Goal: Task Accomplishment & Management: Manage account settings

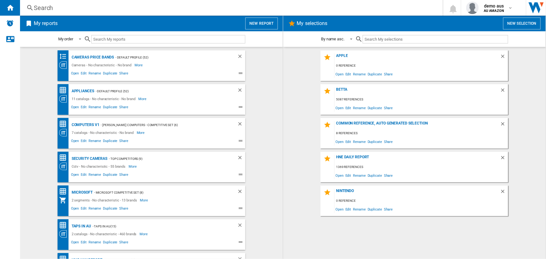
click at [211, 24] on span "My reports" at bounding box center [138, 24] width 210 height 12
click at [257, 21] on button "New report" at bounding box center [261, 24] width 32 height 12
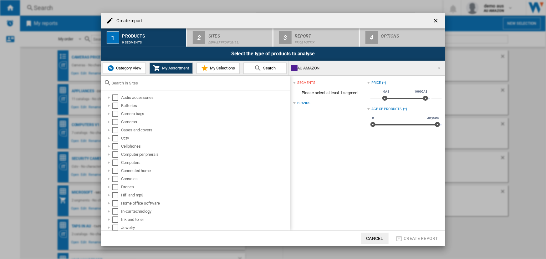
click at [125, 69] on span "Category View" at bounding box center [128, 68] width 27 height 5
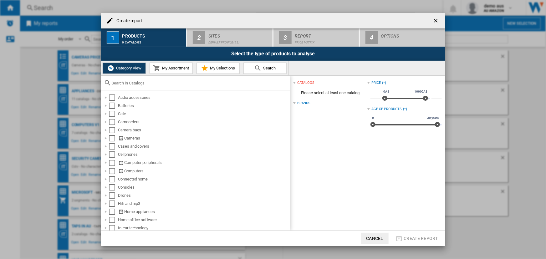
click at [127, 85] on div at bounding box center [195, 83] width 189 height 15
click at [128, 84] on input "text" at bounding box center [199, 83] width 175 height 5
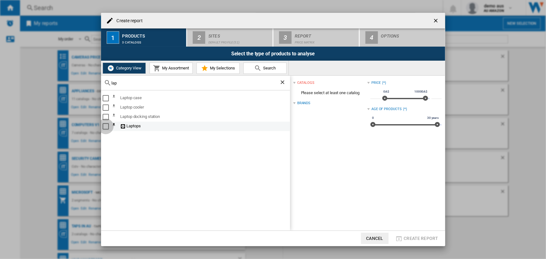
click at [106, 127] on div "Select" at bounding box center [106, 126] width 6 height 6
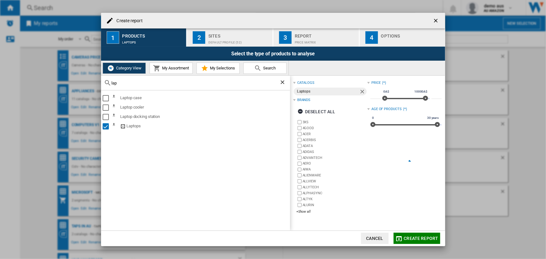
drag, startPoint x: 123, startPoint y: 85, endPoint x: 83, endPoint y: 81, distance: 39.9
click at [83, 81] on div "Create report 1 Products Laptops 2 Sites Default profile (52) 3 Report Price Ma…" at bounding box center [273, 129] width 546 height 259
type input "moni"
click at [104, 107] on div "Select" at bounding box center [106, 108] width 6 height 6
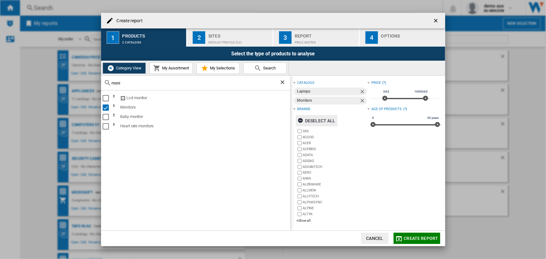
click at [300, 121] on ng-md-icon "button" at bounding box center [302, 122] width 8 height 8
click at [306, 220] on div "+Show all" at bounding box center [331, 220] width 71 height 5
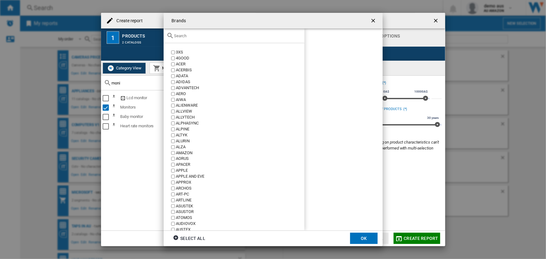
click at [184, 37] on input "text" at bounding box center [237, 35] width 127 height 5
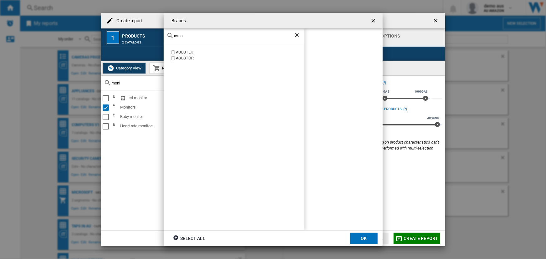
type input "asus"
click at [366, 240] on button "OK" at bounding box center [364, 238] width 28 height 11
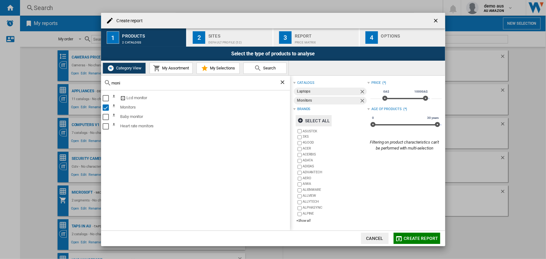
click at [418, 239] on span "Create report" at bounding box center [421, 238] width 34 height 5
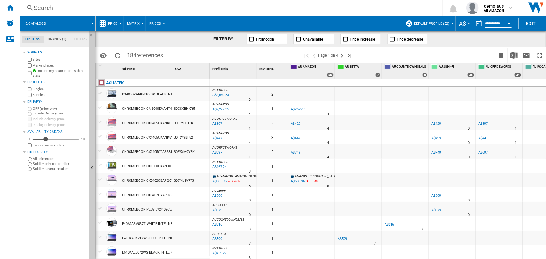
click at [437, 122] on div "A$429" at bounding box center [437, 124] width 10 height 4
click at [343, 55] on ng-md-icon "Next page" at bounding box center [342, 56] width 8 height 8
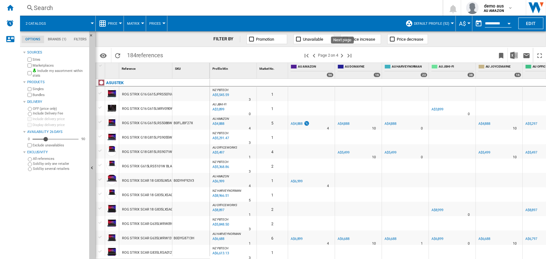
click at [343, 55] on ng-md-icon "Next page" at bounding box center [342, 56] width 8 height 8
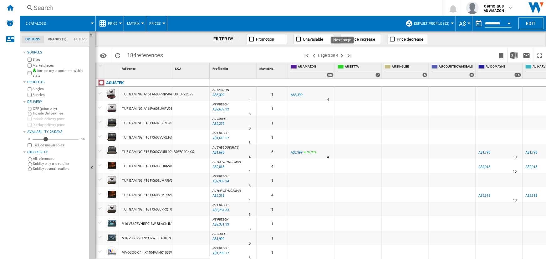
click at [343, 55] on ng-md-icon "Next page" at bounding box center [342, 56] width 8 height 8
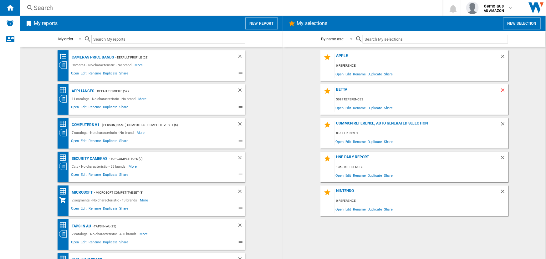
click at [504, 90] on ng-md-icon "Delete" at bounding box center [504, 91] width 8 height 8
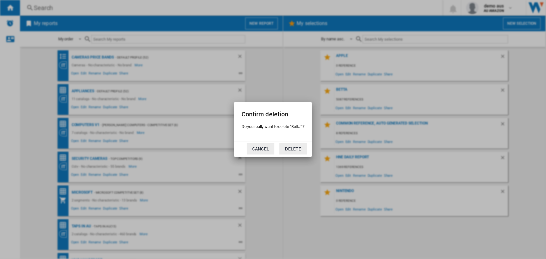
click at [265, 150] on button "Cancel" at bounding box center [261, 148] width 28 height 11
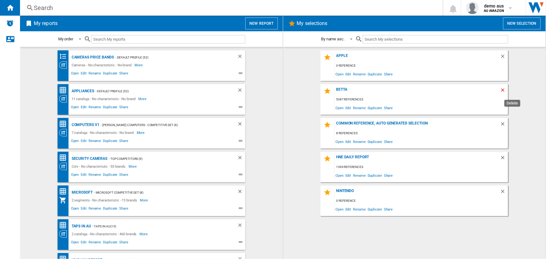
click at [504, 89] on ng-md-icon "Delete" at bounding box center [504, 91] width 8 height 8
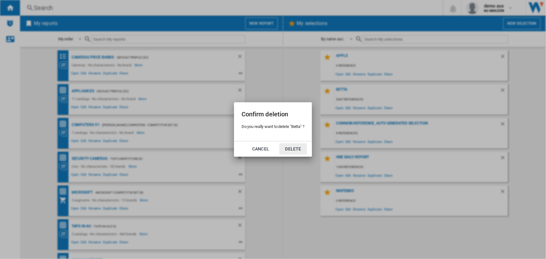
click at [296, 149] on button "Delete" at bounding box center [294, 148] width 28 height 11
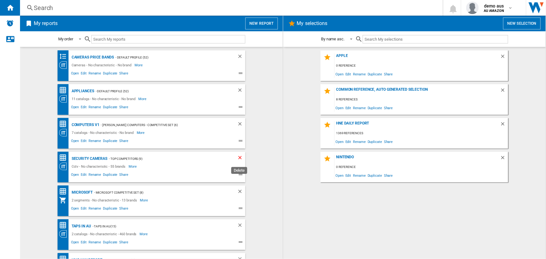
click at [237, 156] on ng-md-icon "Delete" at bounding box center [241, 159] width 8 height 8
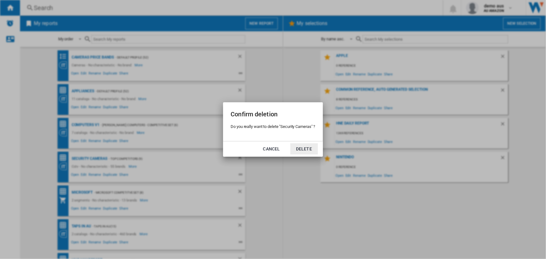
click at [301, 150] on button "Delete" at bounding box center [304, 148] width 28 height 11
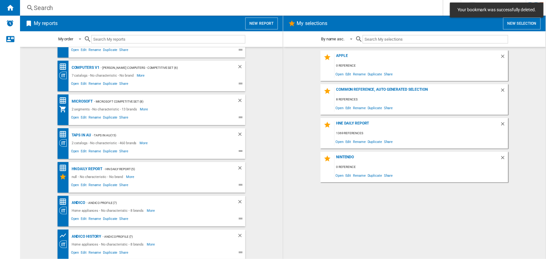
scroll to position [58, 0]
click at [238, 234] on ng-md-icon "Delete" at bounding box center [241, 236] width 8 height 8
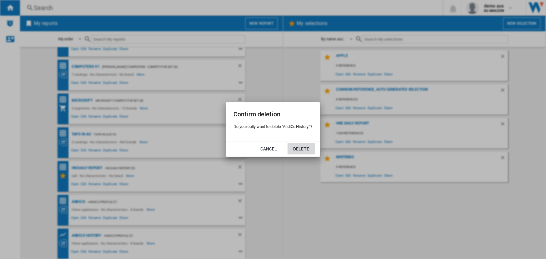
click at [302, 150] on button "Delete" at bounding box center [302, 148] width 28 height 11
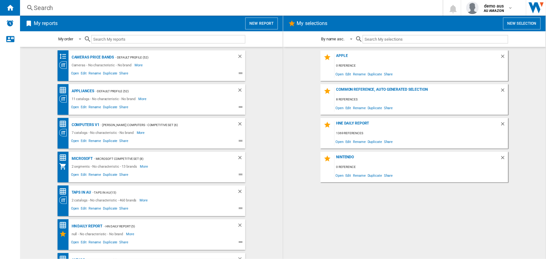
scroll to position [24, 0]
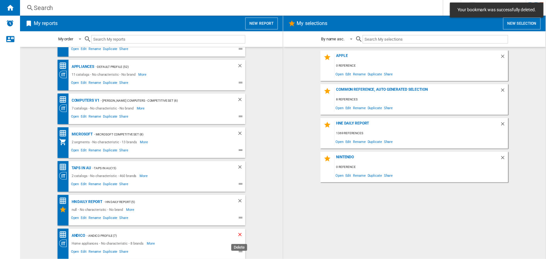
click at [239, 235] on ng-md-icon "Delete" at bounding box center [241, 236] width 8 height 8
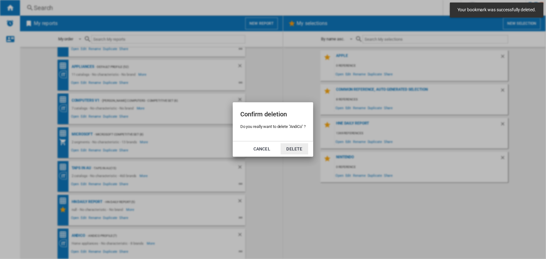
click at [292, 144] on button "Delete" at bounding box center [295, 148] width 28 height 11
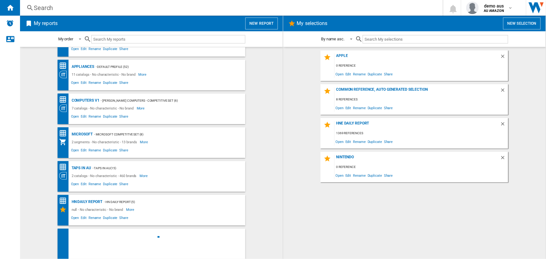
scroll to position [0, 0]
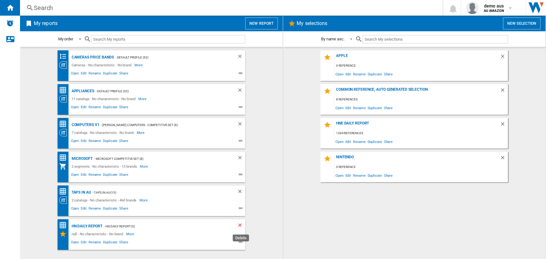
click at [241, 225] on ng-md-icon "Delete" at bounding box center [241, 227] width 8 height 8
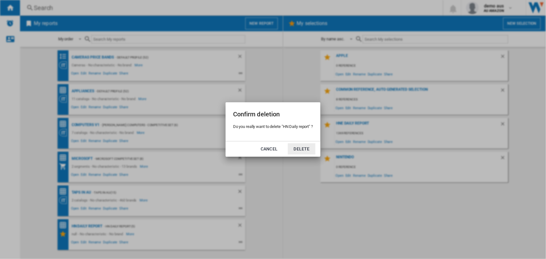
click at [304, 147] on button "Delete" at bounding box center [302, 148] width 28 height 11
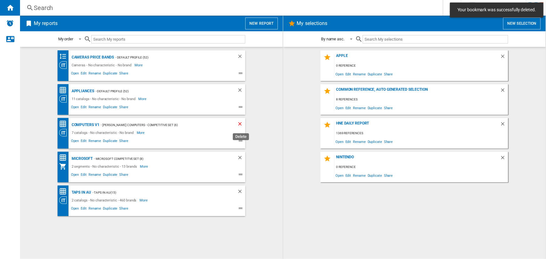
click at [241, 124] on ng-md-icon "Delete" at bounding box center [241, 125] width 8 height 8
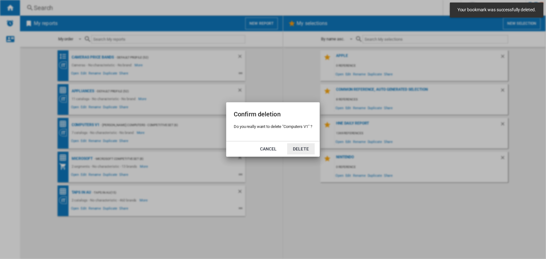
click at [302, 147] on button "Delete" at bounding box center [301, 148] width 28 height 11
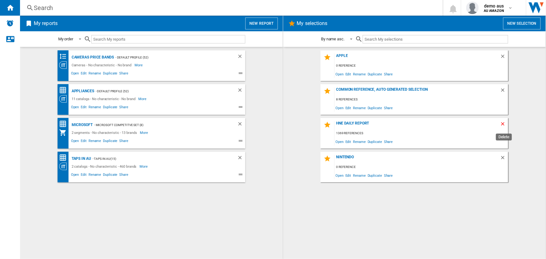
click at [503, 124] on ng-md-icon "Delete" at bounding box center [504, 125] width 8 height 8
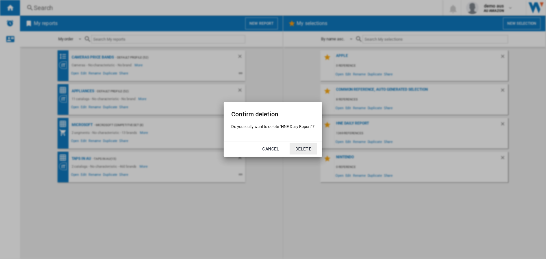
click at [304, 150] on button "Delete" at bounding box center [304, 148] width 28 height 11
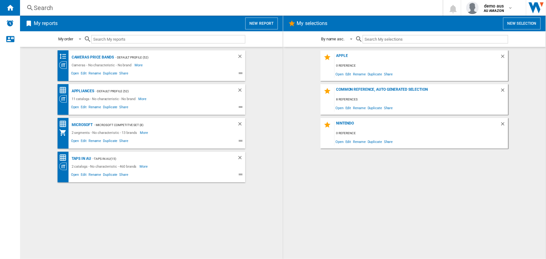
click at [263, 24] on button "New report" at bounding box center [261, 24] width 32 height 12
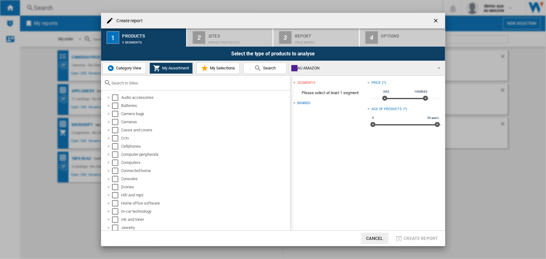
click at [126, 70] on span "Category View" at bounding box center [128, 68] width 27 height 5
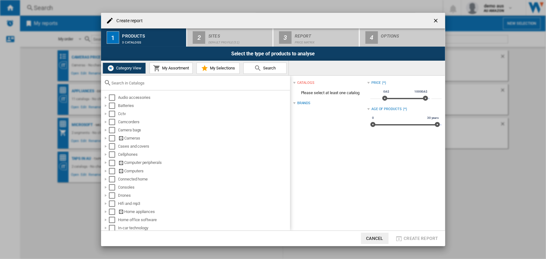
click at [130, 84] on input "text" at bounding box center [199, 83] width 175 height 5
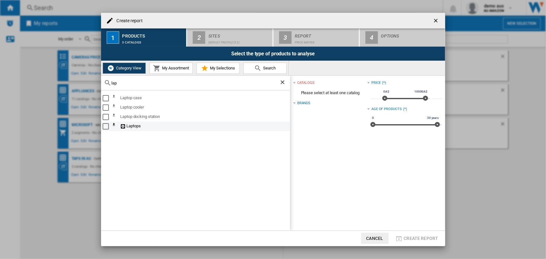
type input "lap"
click at [106, 125] on div "Select" at bounding box center [106, 126] width 6 height 6
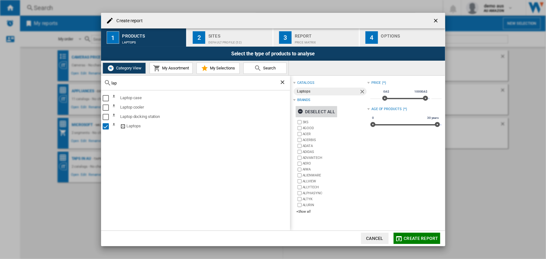
click at [300, 110] on ng-md-icon "button" at bounding box center [302, 113] width 8 height 8
click at [305, 211] on div "+Show all" at bounding box center [331, 211] width 71 height 5
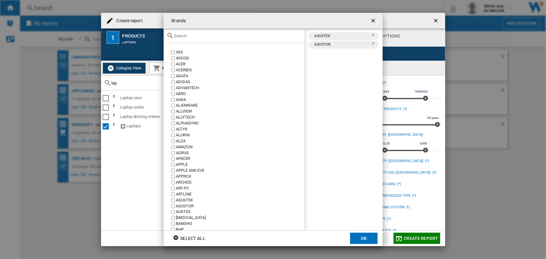
click at [369, 238] on button "OK" at bounding box center [364, 238] width 28 height 11
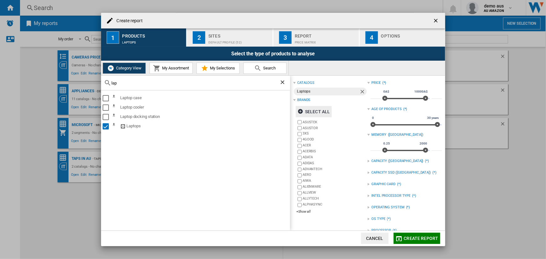
click at [242, 40] on div "Default profile (52)" at bounding box center [239, 41] width 62 height 7
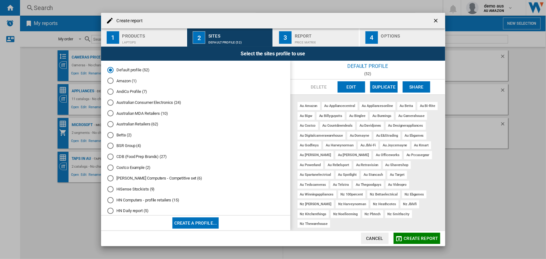
click at [169, 103] on md-radio-button "Australian Consumer Electronics (24)" at bounding box center [195, 103] width 177 height 6
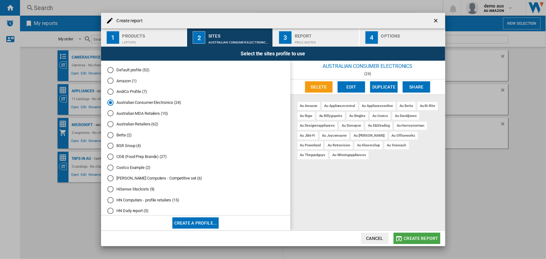
click at [425, 241] on button "Create report" at bounding box center [417, 238] width 47 height 11
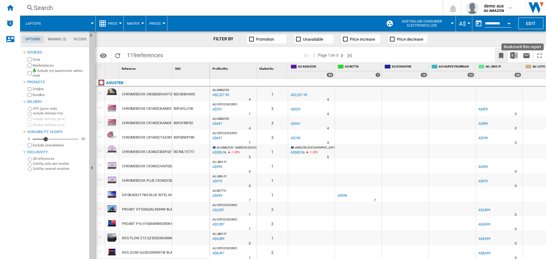
click at [502, 55] on ng-md-icon "Bookmark this report" at bounding box center [502, 56] width 8 height 8
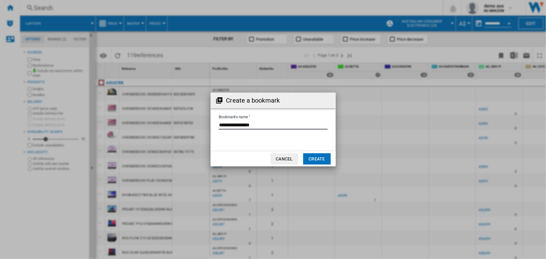
drag, startPoint x: 271, startPoint y: 124, endPoint x: 189, endPoint y: 123, distance: 82.0
click at [189, 123] on div "Create a bookmark Bookmark's name Cancel Create" at bounding box center [273, 129] width 546 height 259
type input "**********"
click at [319, 159] on button "Create" at bounding box center [317, 158] width 28 height 11
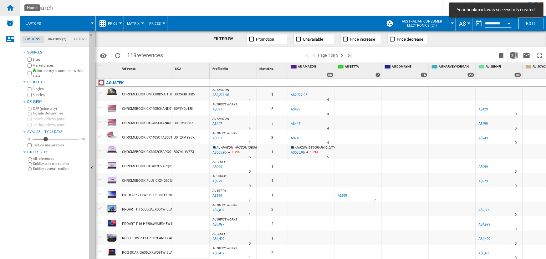
click at [13, 7] on ng-md-icon "Home" at bounding box center [10, 8] width 8 height 8
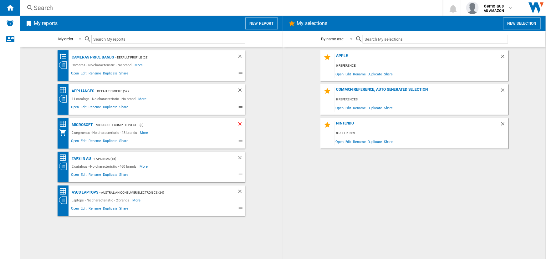
click at [240, 124] on ng-md-icon "Delete" at bounding box center [241, 125] width 8 height 8
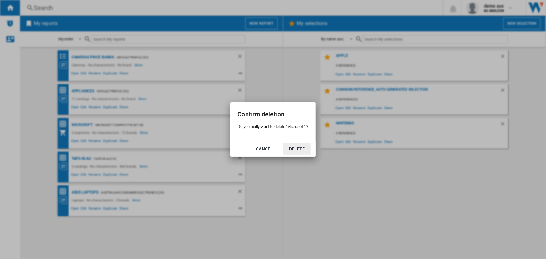
click at [292, 147] on button "Delete" at bounding box center [297, 148] width 28 height 11
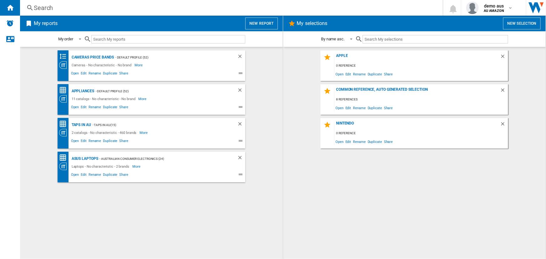
click at [265, 23] on button "New report" at bounding box center [261, 24] width 32 height 12
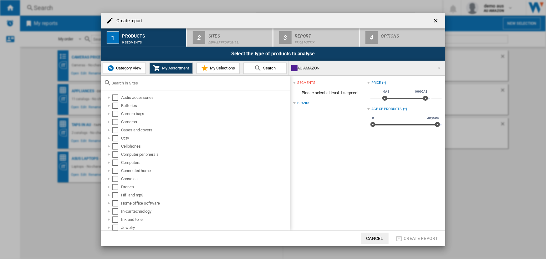
click at [121, 69] on span "Category View" at bounding box center [128, 68] width 27 height 5
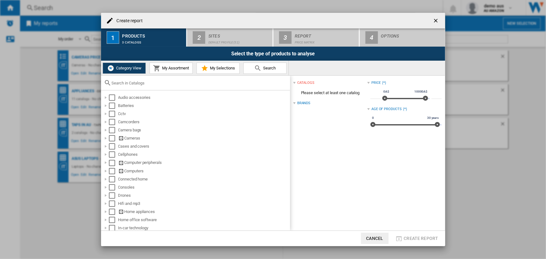
click at [116, 84] on input "Create report ..." at bounding box center [199, 83] width 175 height 5
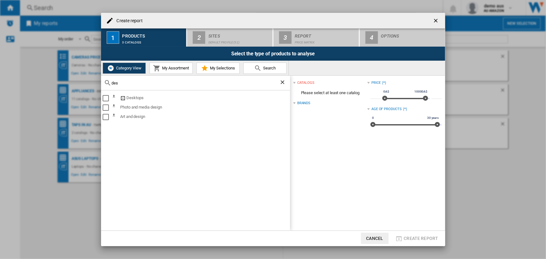
type input "desk"
drag, startPoint x: 125, startPoint y: 81, endPoint x: 92, endPoint y: 82, distance: 33.2
click at [94, 82] on div "Create report 1 Products 0 catalogs 2 Sites Default profile (52) 3 Report Price…" at bounding box center [273, 129] width 546 height 259
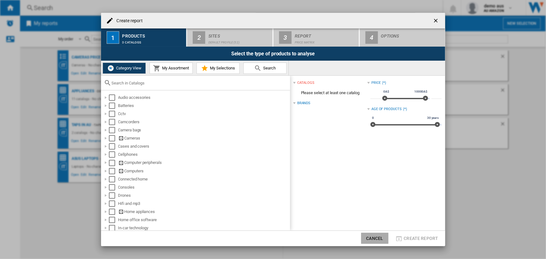
click at [372, 238] on button "Cancel" at bounding box center [375, 238] width 28 height 11
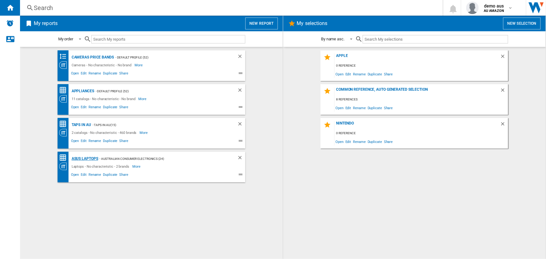
click at [89, 158] on div "ASUS Laptops" at bounding box center [84, 159] width 28 height 8
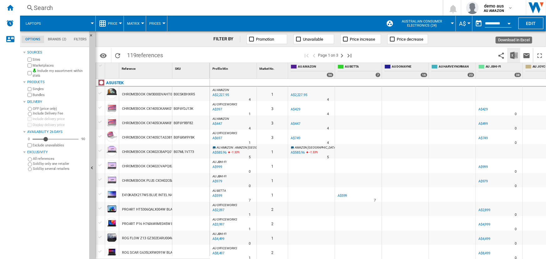
click at [511, 54] on img "Download in Excel" at bounding box center [514, 56] width 8 height 8
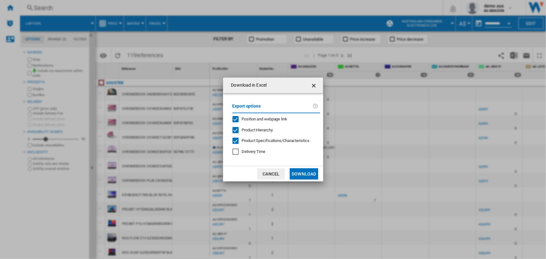
click at [307, 179] on button "Download" at bounding box center [304, 173] width 28 height 11
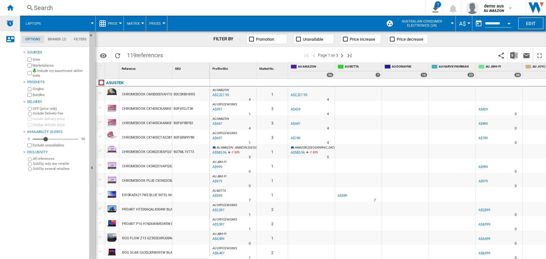
click at [6, 5] on ng-md-icon "Home" at bounding box center [10, 8] width 8 height 8
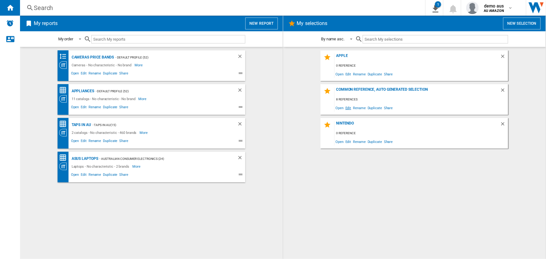
click at [348, 107] on span "Edit" at bounding box center [349, 108] width 8 height 8
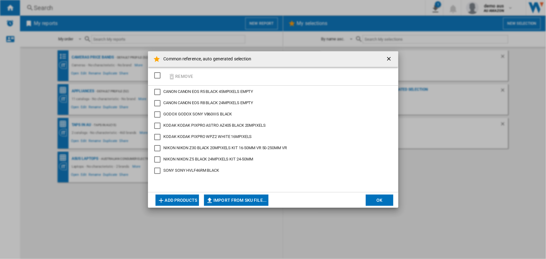
click at [389, 58] on ng-md-icon "getI18NText('BUTTONS.CLOSE_DIALOG')" at bounding box center [390, 60] width 8 height 8
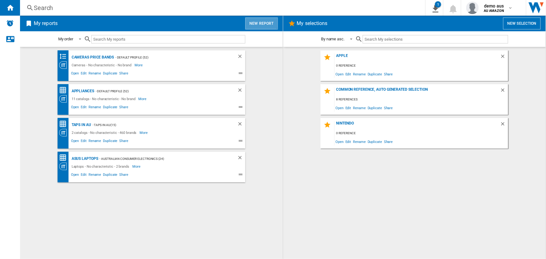
click at [260, 21] on button "New report" at bounding box center [261, 24] width 32 height 12
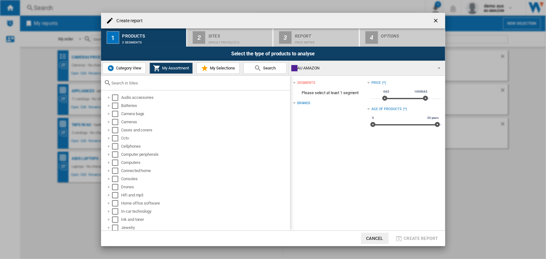
click at [129, 69] on span "Category View" at bounding box center [128, 68] width 27 height 5
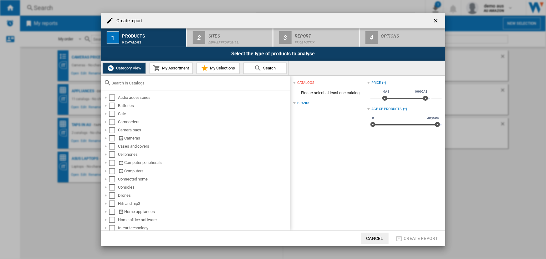
click at [220, 67] on span "My Selections" at bounding box center [221, 68] width 27 height 5
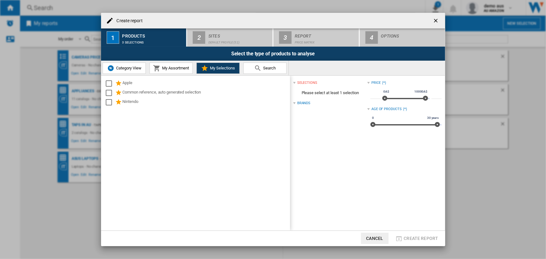
click at [276, 66] on button "Search" at bounding box center [265, 68] width 43 height 11
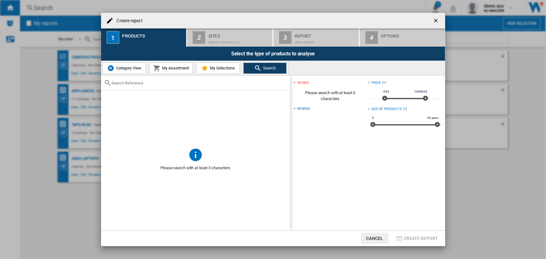
click at [154, 84] on input "Create report ..." at bounding box center [199, 83] width 175 height 5
drag, startPoint x: 134, startPoint y: 66, endPoint x: 133, endPoint y: 71, distance: 4.7
click at [133, 66] on span "Category View" at bounding box center [128, 68] width 27 height 5
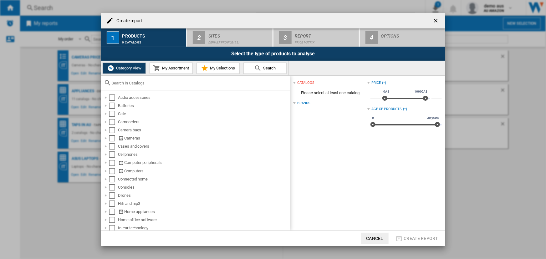
click at [129, 82] on input "Create report ..." at bounding box center [199, 83] width 175 height 5
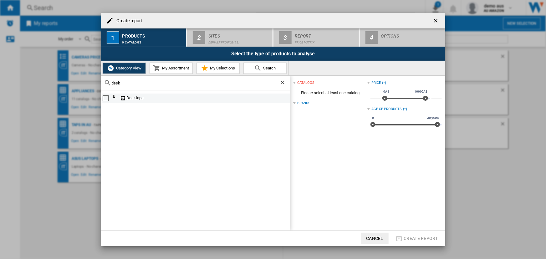
type input "desk"
click at [104, 99] on div "Select" at bounding box center [106, 98] width 6 height 6
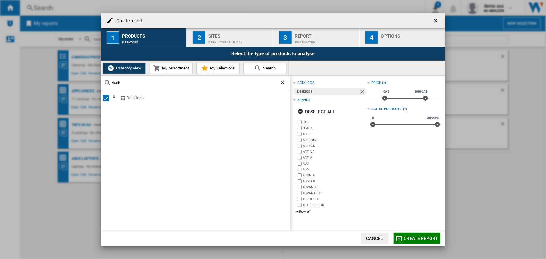
click at [223, 40] on div "Default profile (52)" at bounding box center [239, 41] width 62 height 7
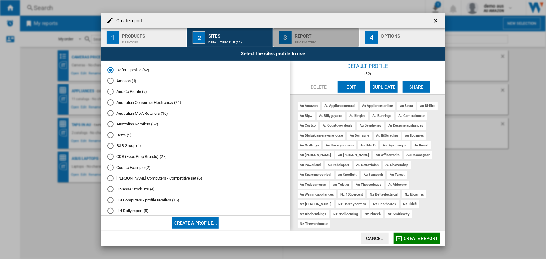
click at [304, 38] on div "Price Matrix" at bounding box center [326, 41] width 62 height 7
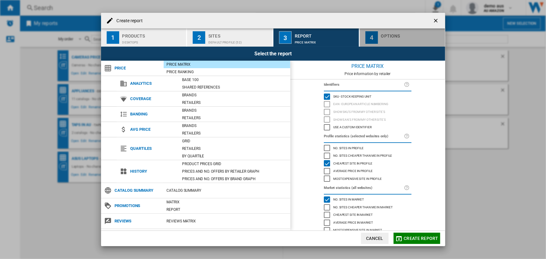
click at [393, 39] on div "Create report ..." at bounding box center [412, 41] width 62 height 7
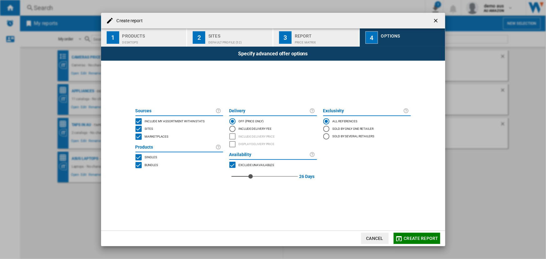
click at [378, 241] on button "Cancel" at bounding box center [375, 238] width 28 height 11
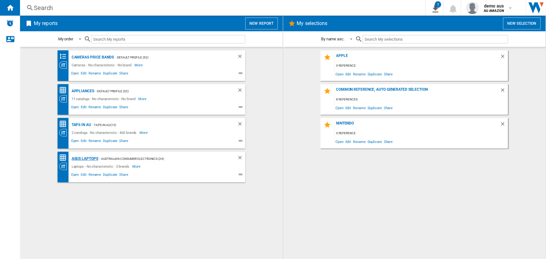
click at [93, 158] on div "ASUS Laptops" at bounding box center [84, 159] width 28 height 8
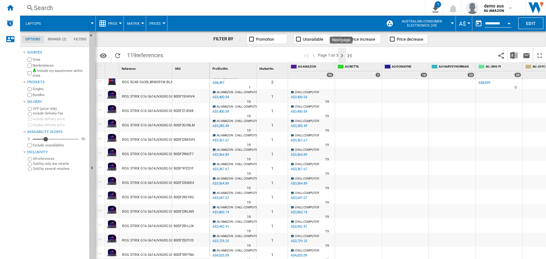
click at [341, 54] on ng-md-icon "Next page" at bounding box center [342, 56] width 8 height 8
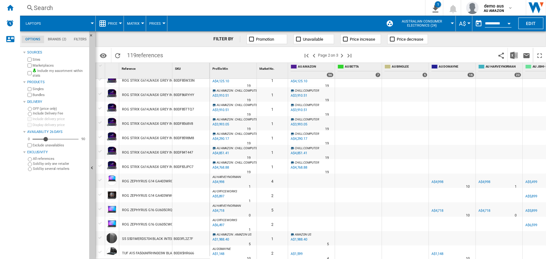
scroll to position [57, 0]
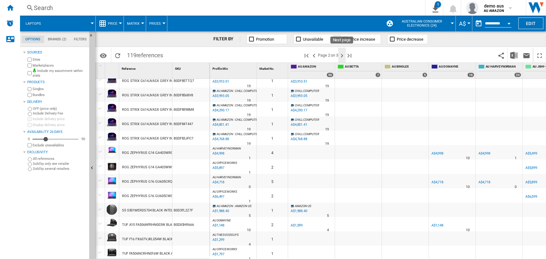
click at [341, 55] on ng-md-icon "Next page" at bounding box center [342, 56] width 8 height 8
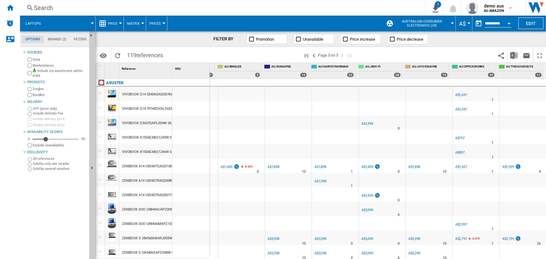
click at [118, 23] on button "Price" at bounding box center [114, 24] width 13 height 16
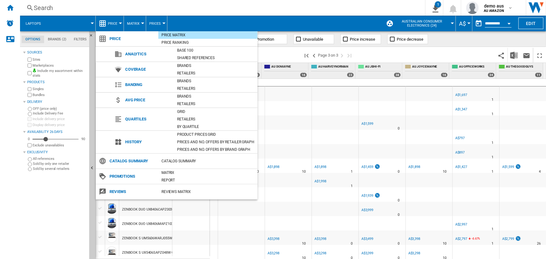
click at [119, 24] on md-backdrop at bounding box center [273, 129] width 546 height 259
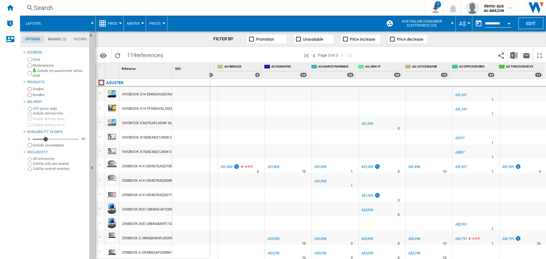
click at [54, 37] on md-tab-item "Brands (2)" at bounding box center [57, 40] width 26 height 8
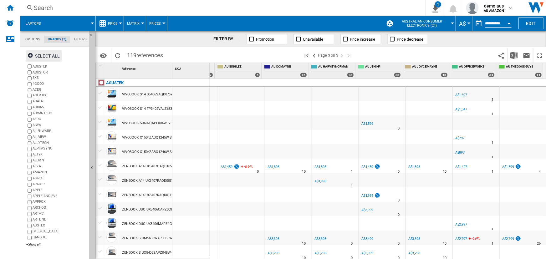
click at [31, 55] on ng-md-icon "button" at bounding box center [32, 57] width 8 height 8
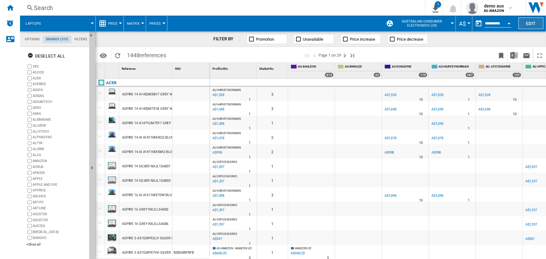
click at [532, 25] on button "Edit" at bounding box center [531, 24] width 25 height 12
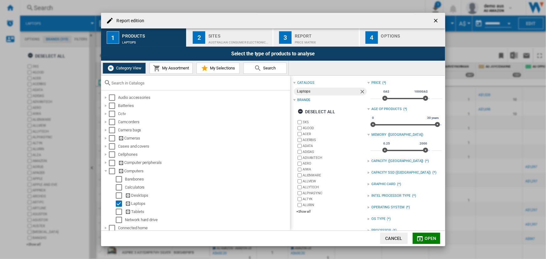
click at [142, 83] on input "Report edition ..." at bounding box center [199, 83] width 175 height 5
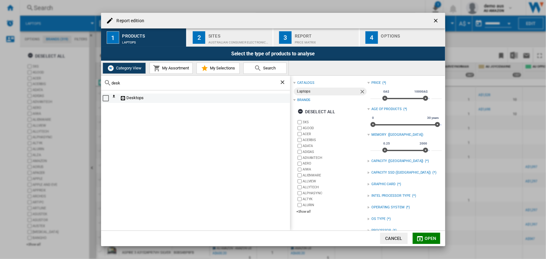
click at [104, 98] on div "Select" at bounding box center [106, 98] width 6 height 6
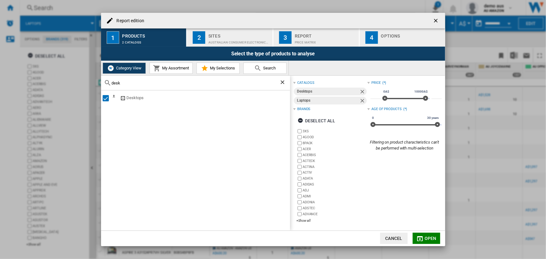
drag, startPoint x: 130, startPoint y: 83, endPoint x: 106, endPoint y: 83, distance: 23.5
click at [106, 83] on div "desk" at bounding box center [195, 83] width 189 height 15
type input "monit"
drag, startPoint x: 108, startPoint y: 99, endPoint x: 105, endPoint y: 106, distance: 8.2
click at [107, 99] on div "Select" at bounding box center [106, 98] width 6 height 6
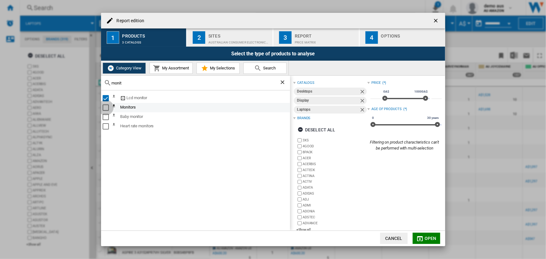
click at [105, 106] on div "Select" at bounding box center [106, 108] width 6 height 6
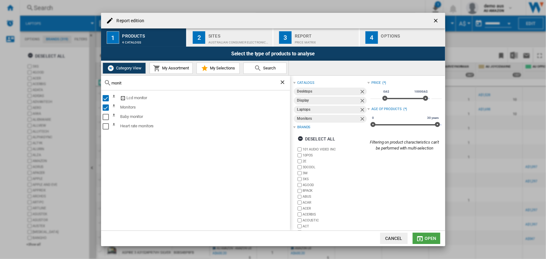
click at [426, 240] on span "Open" at bounding box center [431, 238] width 12 height 5
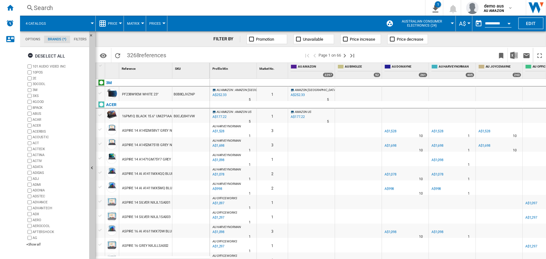
click at [115, 25] on button "Price" at bounding box center [114, 24] width 13 height 16
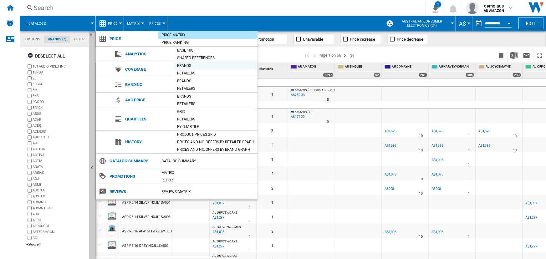
click at [182, 65] on div "Brands" at bounding box center [216, 66] width 84 height 6
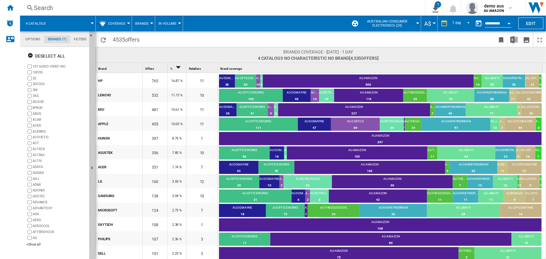
click at [124, 22] on span "Coverage" at bounding box center [117, 24] width 18 height 4
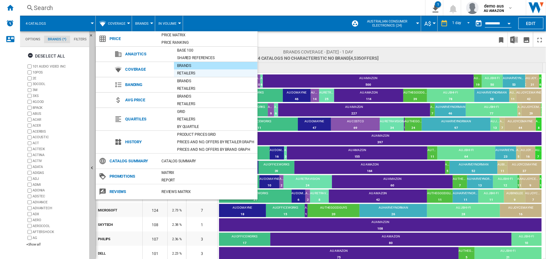
click at [188, 73] on div "Retailers" at bounding box center [216, 73] width 84 height 6
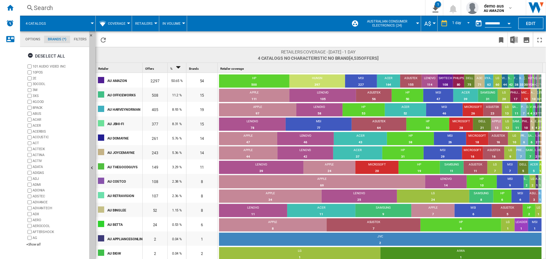
click at [119, 23] on span "Coverage" at bounding box center [117, 24] width 18 height 4
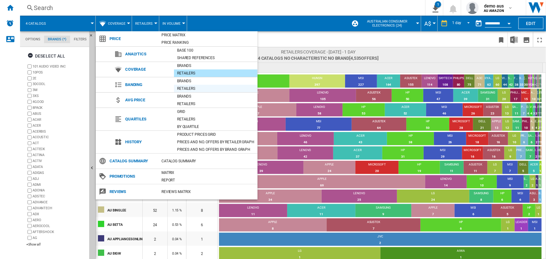
click at [182, 86] on div "Retailers" at bounding box center [216, 88] width 84 height 6
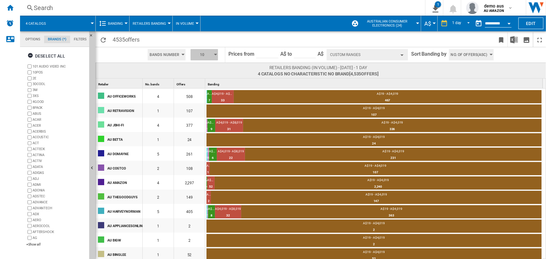
click at [203, 54] on span "10" at bounding box center [201, 54] width 19 height 11
click at [200, 72] on button "4" at bounding box center [205, 72] width 30 height 6
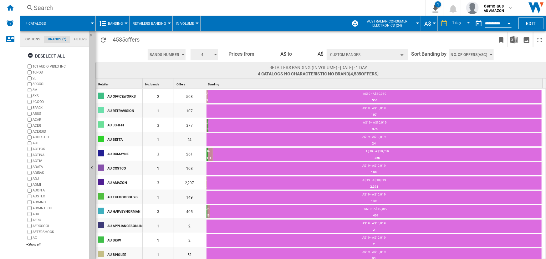
click at [399, 56] on button "Custom Ranges" at bounding box center [367, 54] width 81 height 11
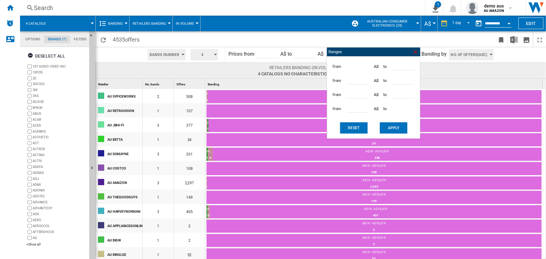
click at [413, 53] on ng-md-icon at bounding box center [416, 52] width 6 height 6
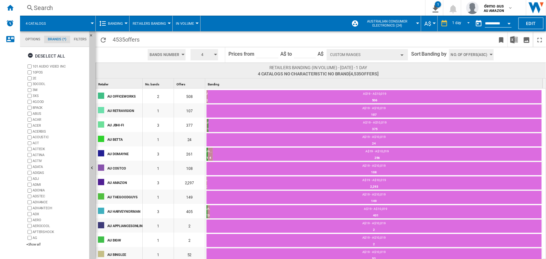
click at [112, 22] on span "Banding" at bounding box center [115, 24] width 15 height 4
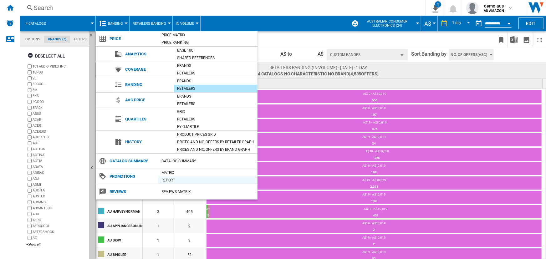
click at [177, 180] on div "Report" at bounding box center [207, 180] width 99 height 6
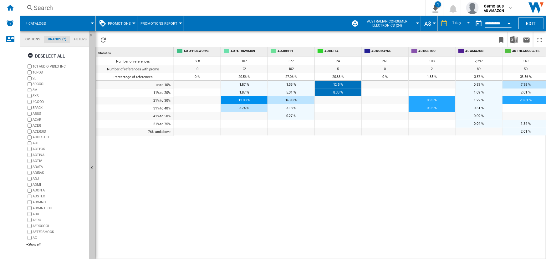
click at [131, 22] on button "Promotions" at bounding box center [121, 24] width 26 height 16
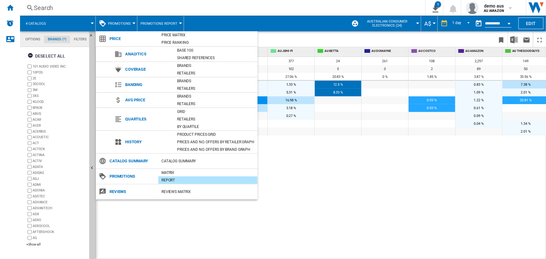
click at [137, 6] on md-backdrop at bounding box center [273, 129] width 546 height 259
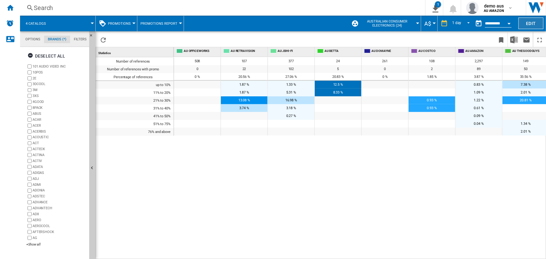
click at [528, 21] on button "Edit" at bounding box center [531, 24] width 25 height 12
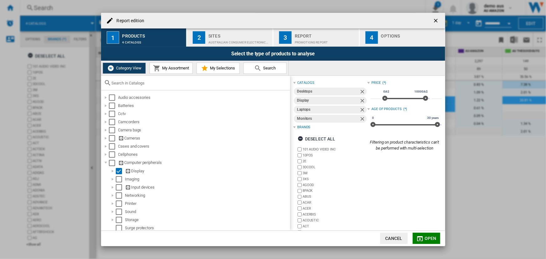
click at [361, 92] on ng-md-icon "Remove" at bounding box center [363, 93] width 8 height 8
click at [360, 91] on ng-md-icon "Remove" at bounding box center [363, 93] width 8 height 8
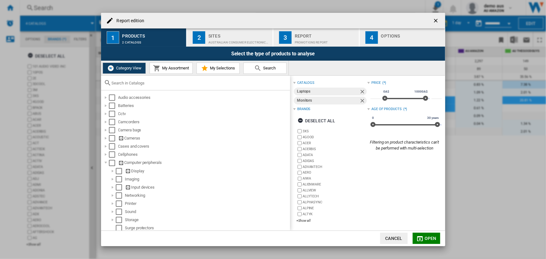
click at [361, 100] on ng-md-icon "Remove" at bounding box center [363, 102] width 8 height 8
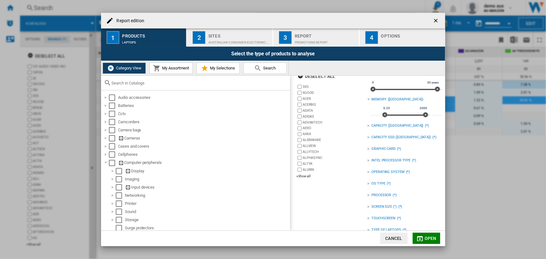
scroll to position [45, 0]
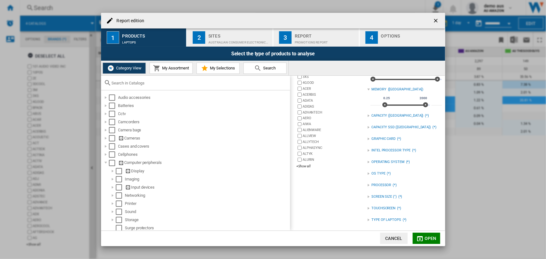
click at [367, 149] on div "Report edition ..." at bounding box center [368, 150] width 3 height 3
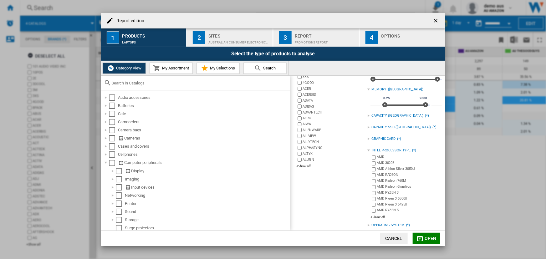
click at [367, 149] on div "Report edition ..." at bounding box center [368, 150] width 3 height 3
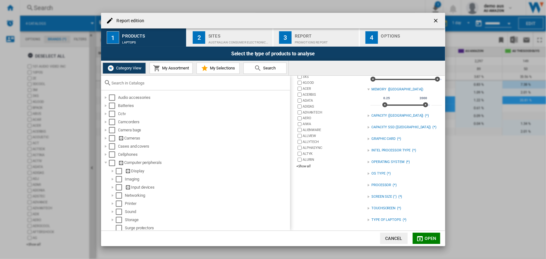
click at [367, 116] on div "Report edition ..." at bounding box center [368, 116] width 3 height 3
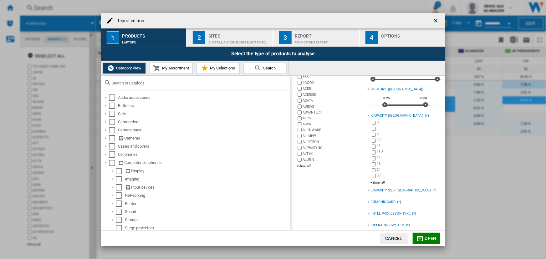
click at [367, 116] on div "Report edition ..." at bounding box center [368, 116] width 3 height 3
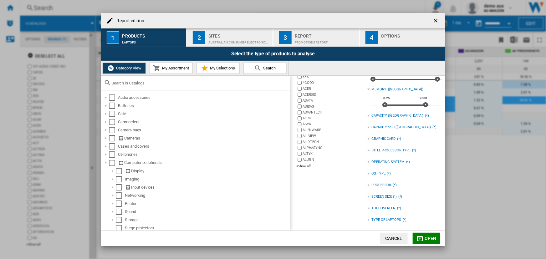
click at [397, 240] on button "Cancel" at bounding box center [394, 238] width 28 height 11
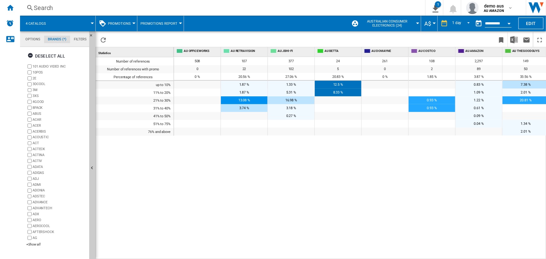
click at [117, 24] on span "Promotions" at bounding box center [119, 24] width 23 height 4
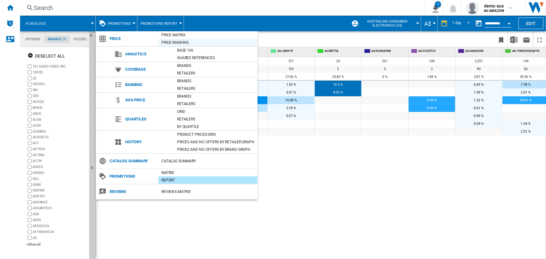
click at [169, 42] on div "Price Ranking" at bounding box center [207, 42] width 99 height 6
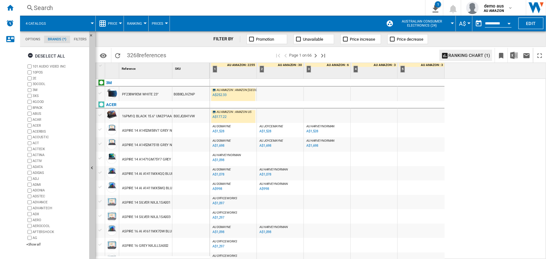
click at [234, 127] on div "AU DOMAYNE : AU DOMAYNE" at bounding box center [233, 127] width 44 height 4
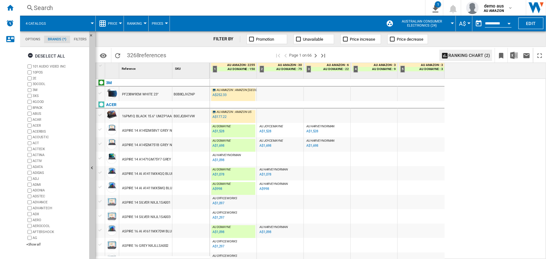
click at [240, 156] on span "AU HARVEYNORMAN" at bounding box center [227, 154] width 28 height 3
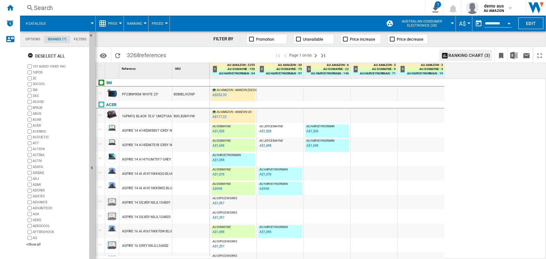
click at [112, 23] on span "Price" at bounding box center [112, 24] width 9 height 4
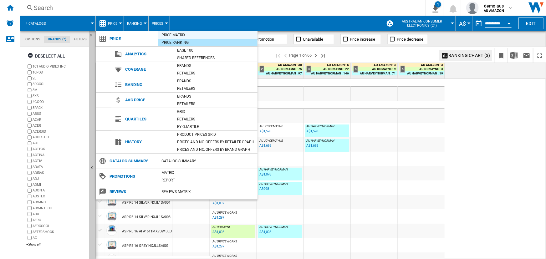
click at [168, 34] on div "Price Matrix" at bounding box center [207, 35] width 99 height 6
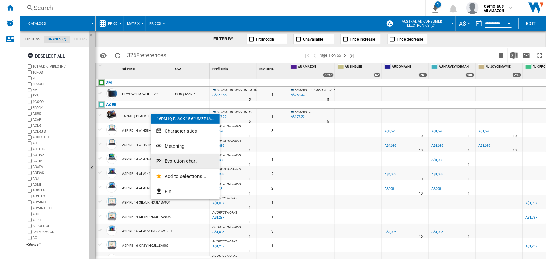
click at [173, 160] on span "Evolution chart" at bounding box center [181, 161] width 32 height 6
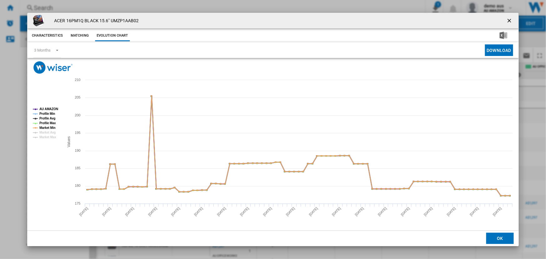
click at [50, 108] on tspan "AU AMAZON" at bounding box center [48, 108] width 19 height 3
click at [48, 117] on tspan "Profile Avg" at bounding box center [47, 118] width 16 height 3
click at [49, 114] on tspan "Profile Min" at bounding box center [47, 113] width 16 height 3
click at [79, 35] on button "Matching" at bounding box center [80, 35] width 28 height 11
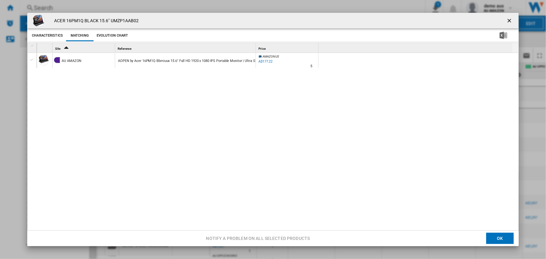
click at [31, 59] on div at bounding box center [273, 129] width 546 height 259
click at [32, 60] on div "Product popup" at bounding box center [32, 60] width 7 height 6
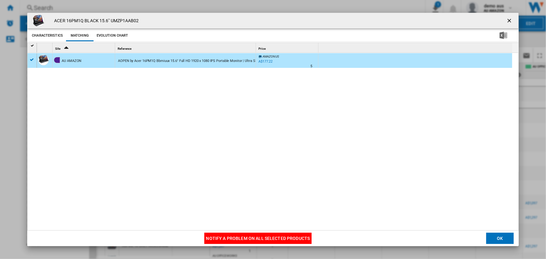
click at [506, 20] on ng-md-icon "getI18NText('BUTTONS.CLOSE_DIALOG')" at bounding box center [510, 22] width 8 height 8
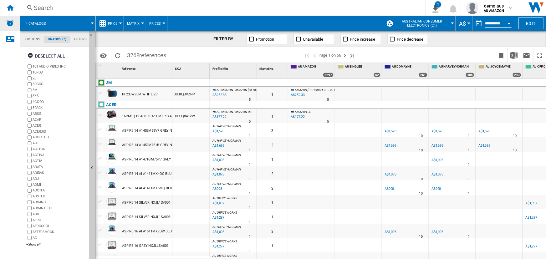
click at [9, 19] on div "Alerts" at bounding box center [10, 24] width 20 height 16
click at [515, 53] on img "Download in Excel" at bounding box center [514, 56] width 8 height 8
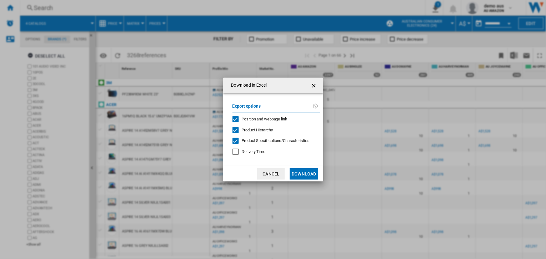
click at [267, 171] on button "Cancel" at bounding box center [271, 173] width 28 height 11
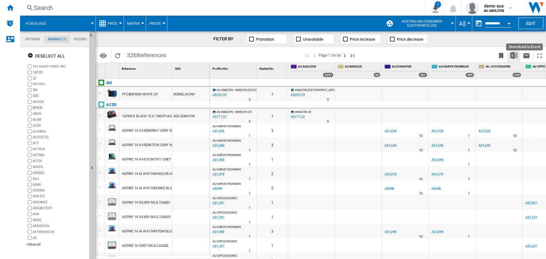
click at [514, 54] on img "Download in Excel" at bounding box center [514, 56] width 8 height 8
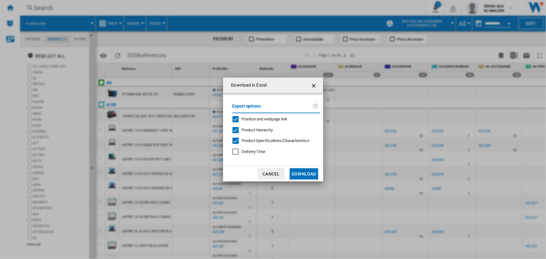
click at [234, 118] on div "Position and webpage link" at bounding box center [236, 119] width 6 height 6
click at [237, 130] on div "Product Hierarchy" at bounding box center [236, 130] width 6 height 6
click at [237, 140] on div "Download in ..." at bounding box center [236, 141] width 6 height 6
click at [236, 118] on div "Position and webpage link" at bounding box center [236, 119] width 6 height 6
click at [235, 130] on div "Product Hierarchy" at bounding box center [236, 130] width 6 height 6
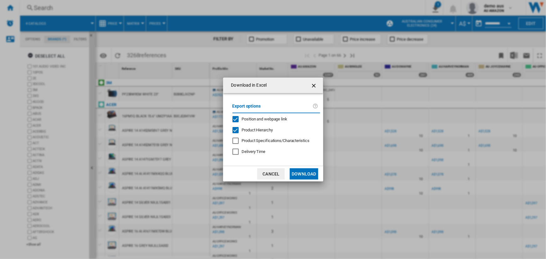
click at [235, 140] on div "Download in ..." at bounding box center [236, 141] width 6 height 6
click at [236, 152] on div "Delivery Time" at bounding box center [236, 152] width 6 height 6
click at [301, 174] on button "Download" at bounding box center [304, 173] width 28 height 11
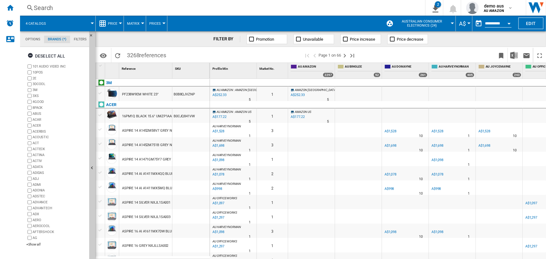
click at [117, 20] on button "Price" at bounding box center [114, 24] width 13 height 16
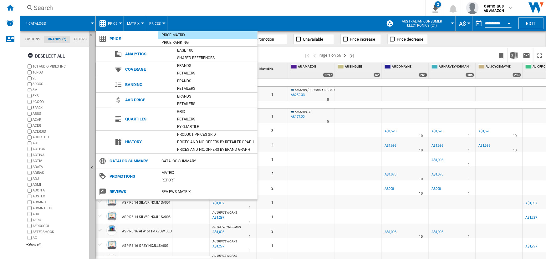
click at [120, 23] on md-backdrop at bounding box center [273, 129] width 546 height 259
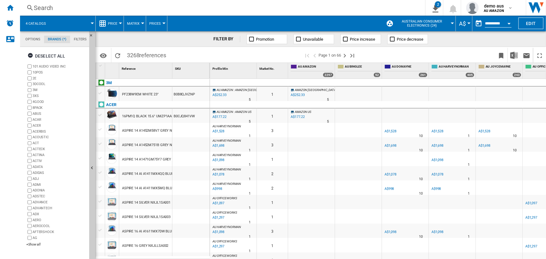
click at [510, 23] on div "Open calendar" at bounding box center [509, 24] width 3 height 2
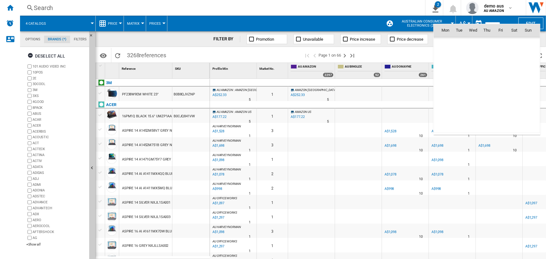
scroll to position [2986, 0]
click at [116, 22] on div at bounding box center [273, 129] width 546 height 259
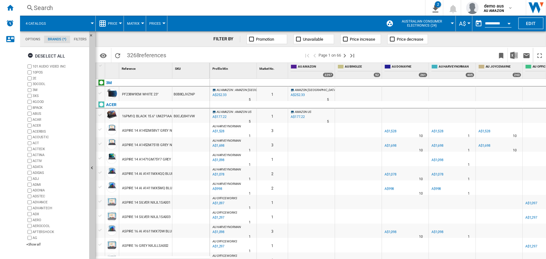
click at [118, 23] on button "Price" at bounding box center [114, 24] width 13 height 16
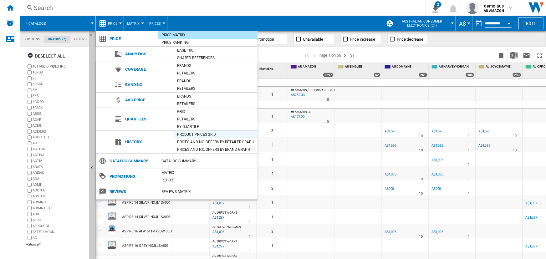
click at [203, 135] on div "Product prices grid" at bounding box center [216, 134] width 84 height 6
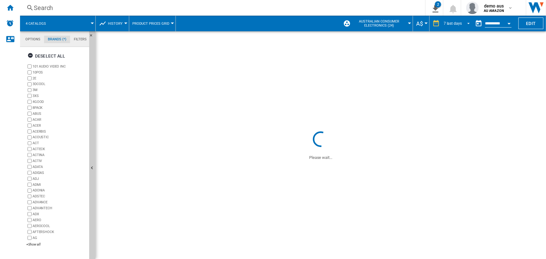
click at [467, 23] on span "REPORTS.WIZARD.STEPS.REPORT.STEPS.REPORT_OPTIONS.PERIOD: 7 last days" at bounding box center [467, 23] width 8 height 6
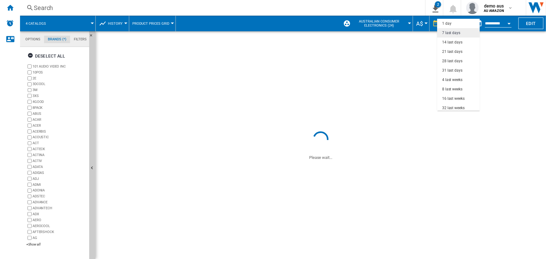
scroll to position [9, 0]
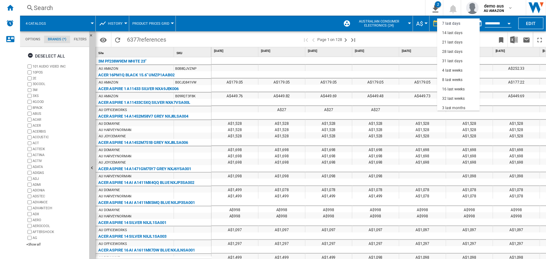
click at [394, 8] on md-backdrop at bounding box center [273, 129] width 546 height 259
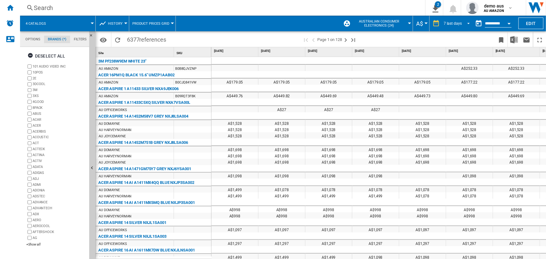
click at [450, 23] on div "7 last days" at bounding box center [453, 23] width 18 height 4
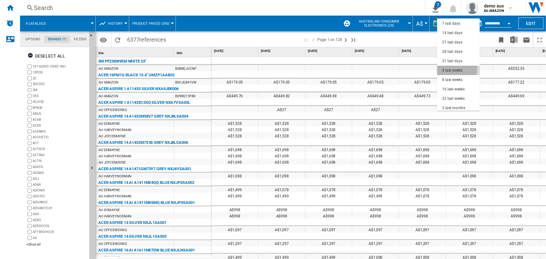
click at [455, 69] on div "4 last weeks" at bounding box center [452, 70] width 20 height 5
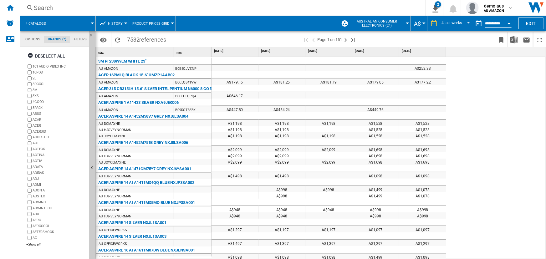
click at [125, 23] on div at bounding box center [125, 24] width 3 height 2
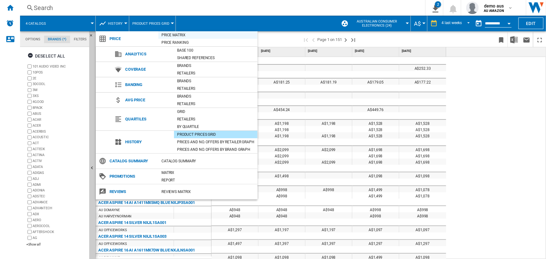
click at [170, 34] on div "Price Matrix" at bounding box center [207, 35] width 99 height 6
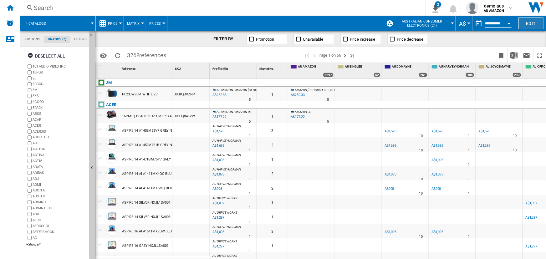
click at [532, 22] on button "Edit" at bounding box center [531, 24] width 25 height 12
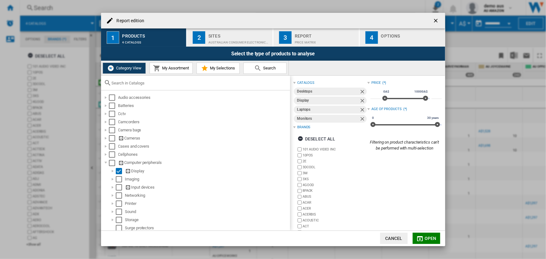
click at [302, 39] on div "Price Matrix" at bounding box center [326, 41] width 62 height 7
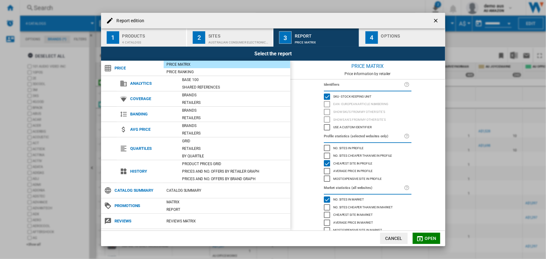
click at [326, 171] on div "Average price in profile" at bounding box center [327, 171] width 6 height 6
click at [227, 162] on div "Product prices grid" at bounding box center [234, 164] width 111 height 6
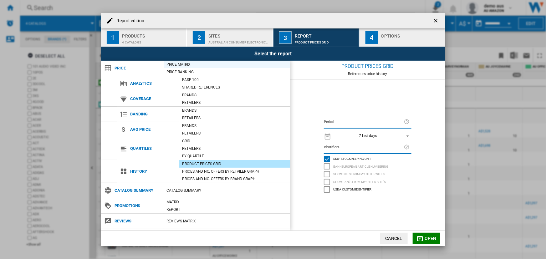
click at [185, 63] on div "Price Matrix" at bounding box center [227, 64] width 127 height 6
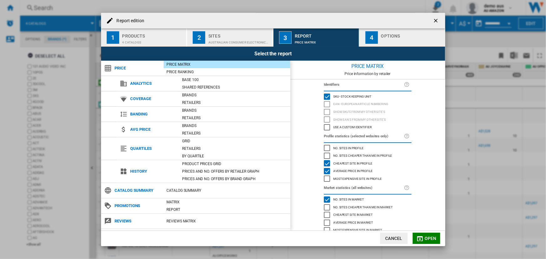
scroll to position [6, 0]
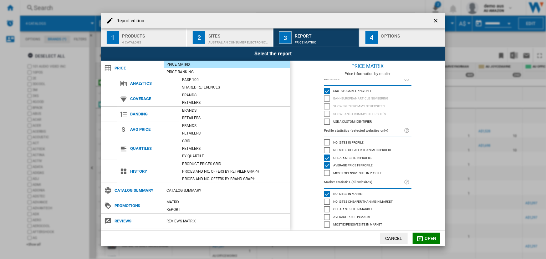
click at [428, 238] on span "Open" at bounding box center [431, 238] width 12 height 5
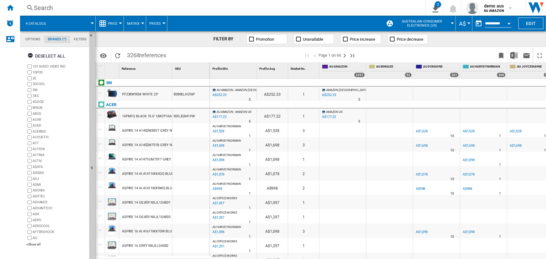
click at [448, 22] on button "Australian Consumer Electronics (24)" at bounding box center [424, 24] width 58 height 16
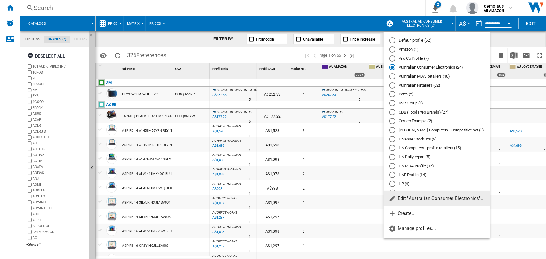
click at [303, 20] on md-backdrop at bounding box center [273, 129] width 546 height 259
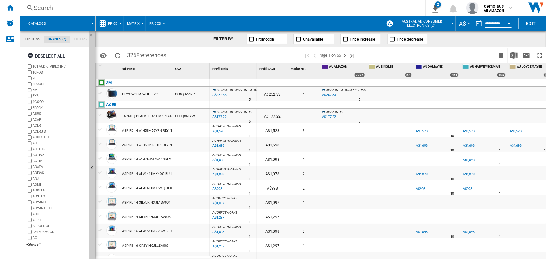
drag, startPoint x: 13, startPoint y: 6, endPoint x: 20, endPoint y: 16, distance: 11.8
click at [13, 6] on ng-md-icon "Home" at bounding box center [10, 8] width 8 height 8
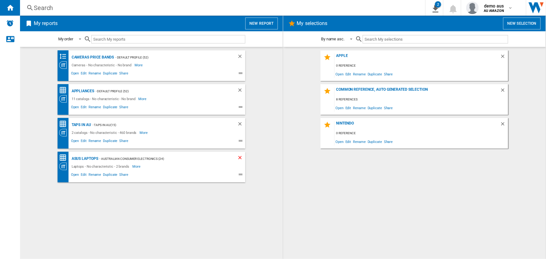
click at [241, 159] on ng-md-icon "Delete" at bounding box center [241, 159] width 8 height 8
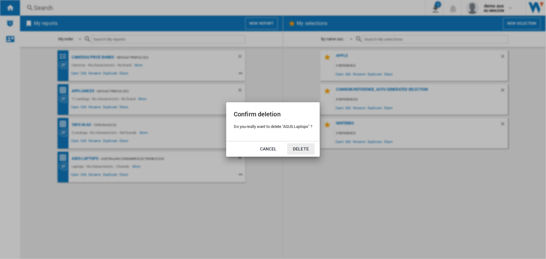
click at [297, 146] on button "Delete" at bounding box center [301, 148] width 28 height 11
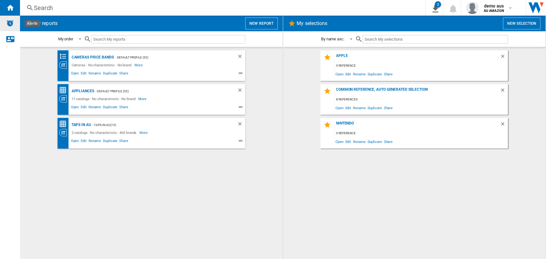
click at [11, 22] on img "Alerts" at bounding box center [10, 23] width 8 height 8
